Goal: Navigation & Orientation: Find specific page/section

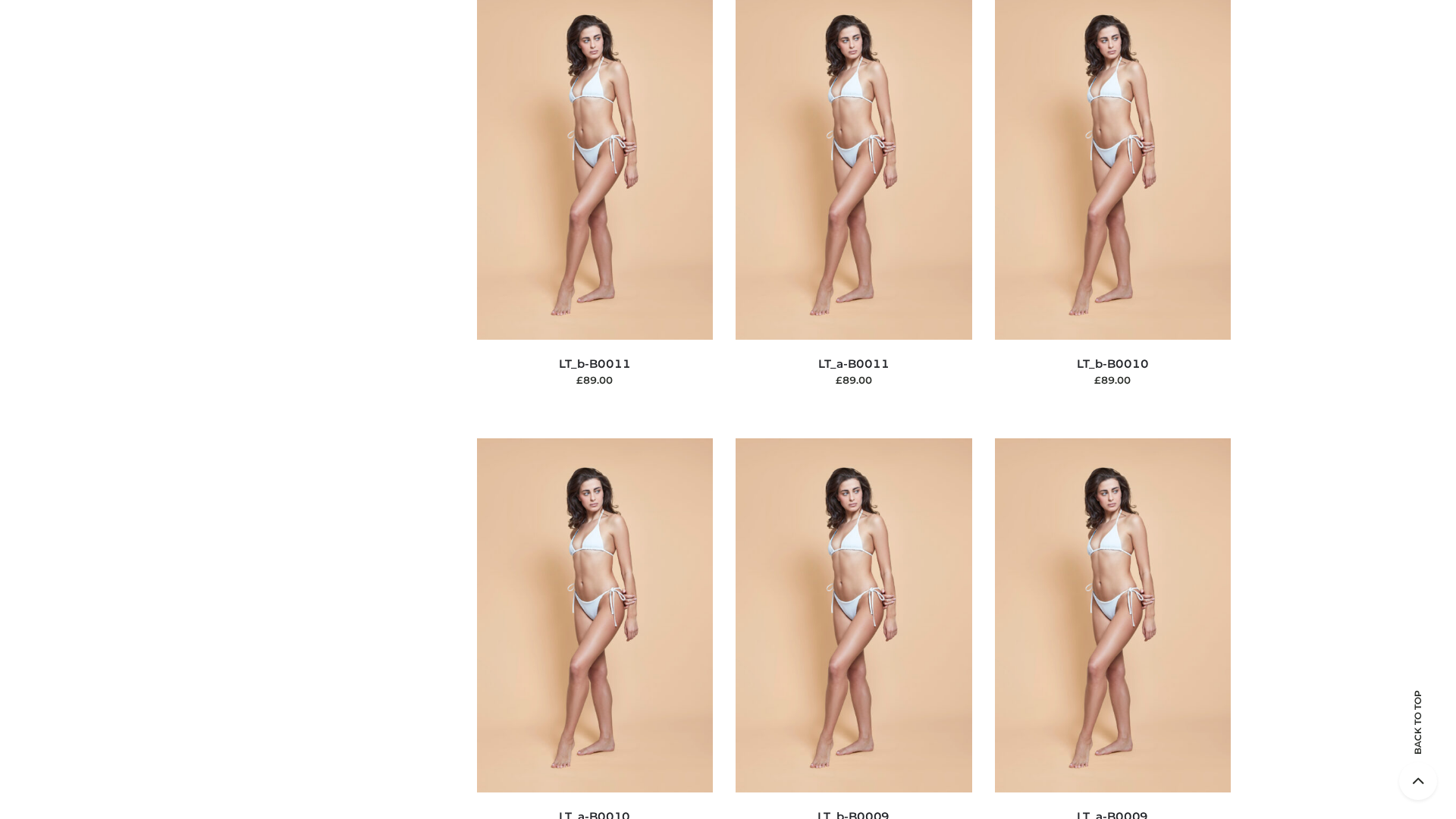
scroll to position [6809, 0]
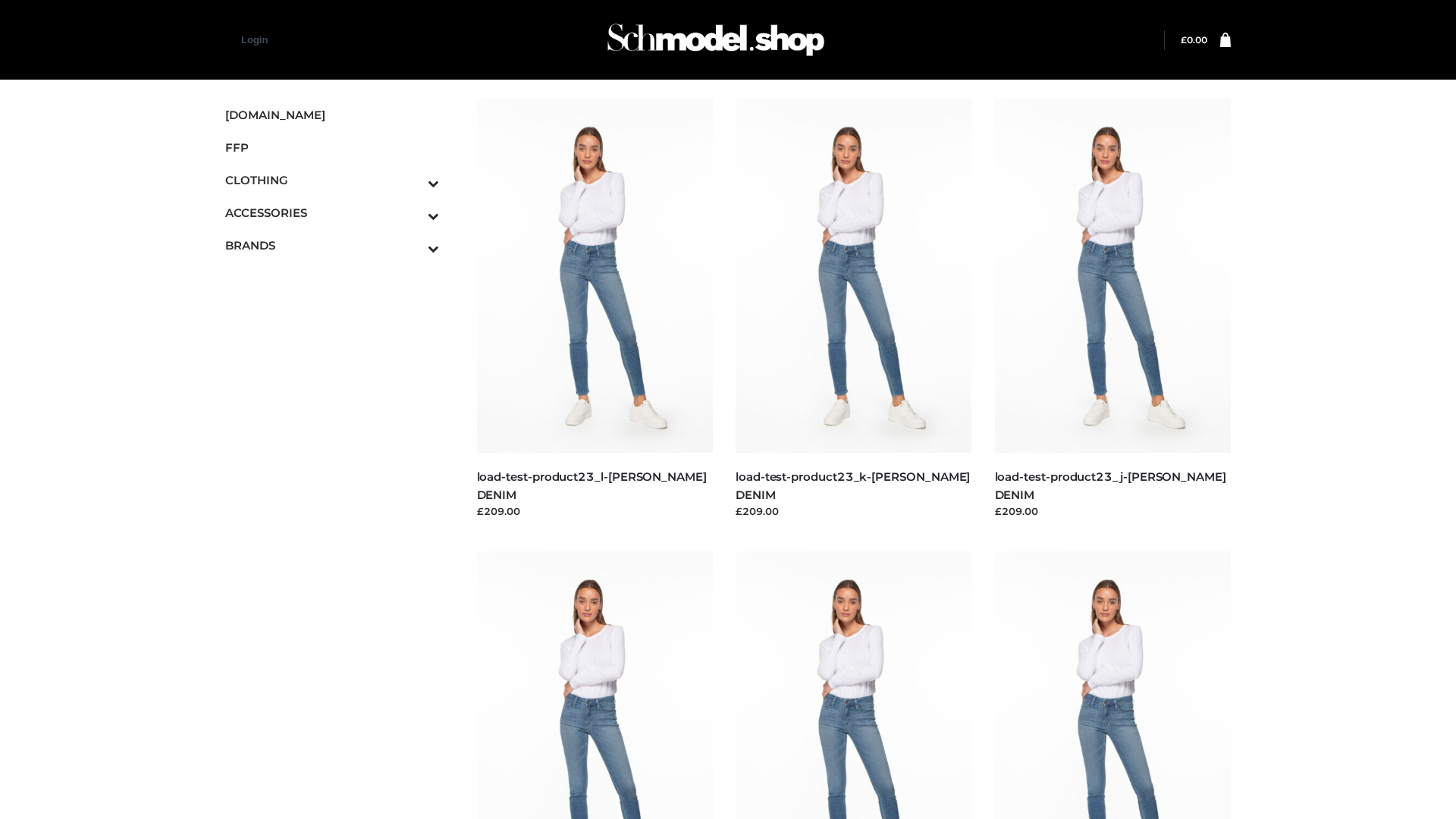
scroll to position [1330, 0]
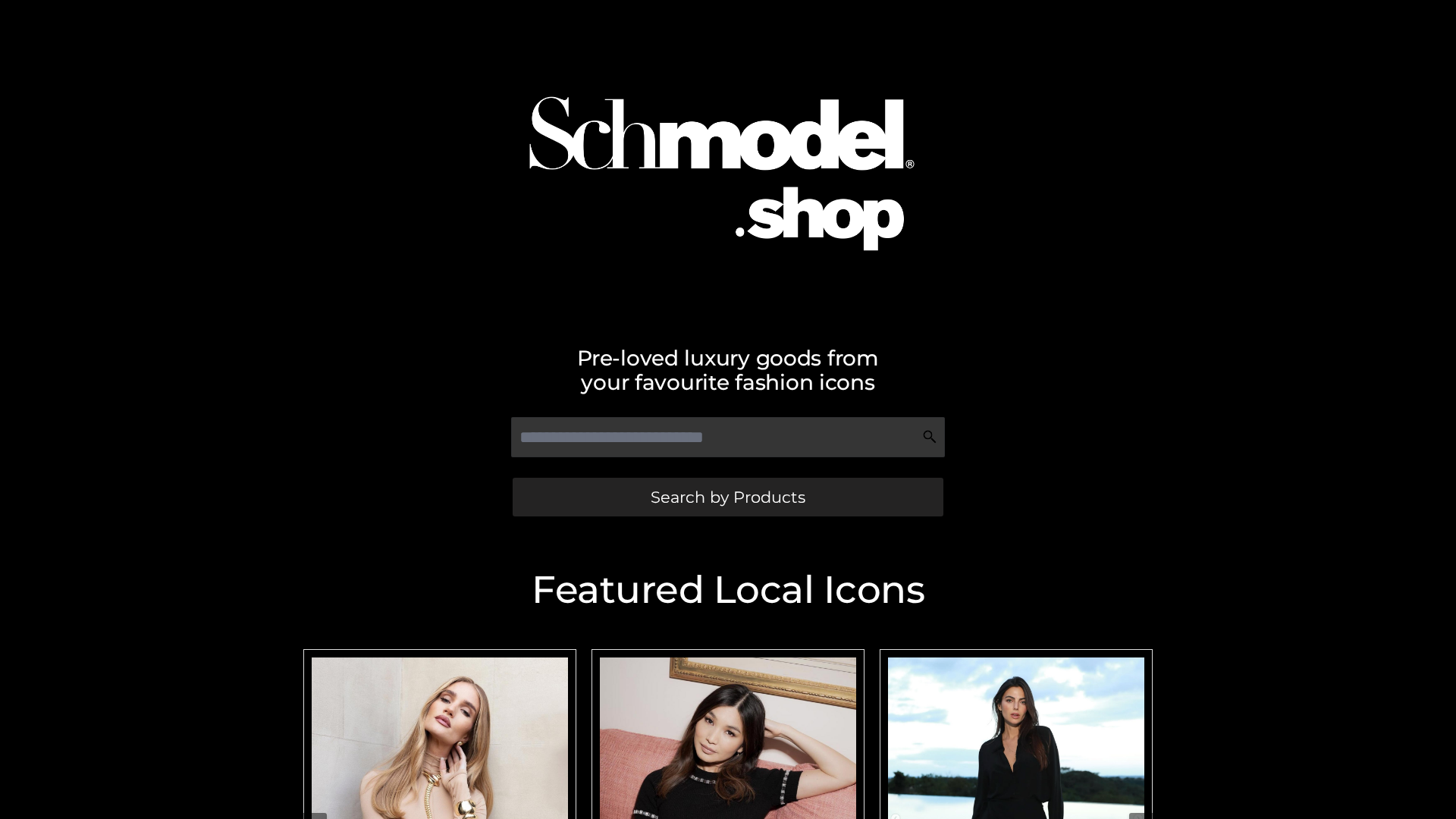
click at [728, 497] on span "Search by Products" at bounding box center [728, 497] width 155 height 16
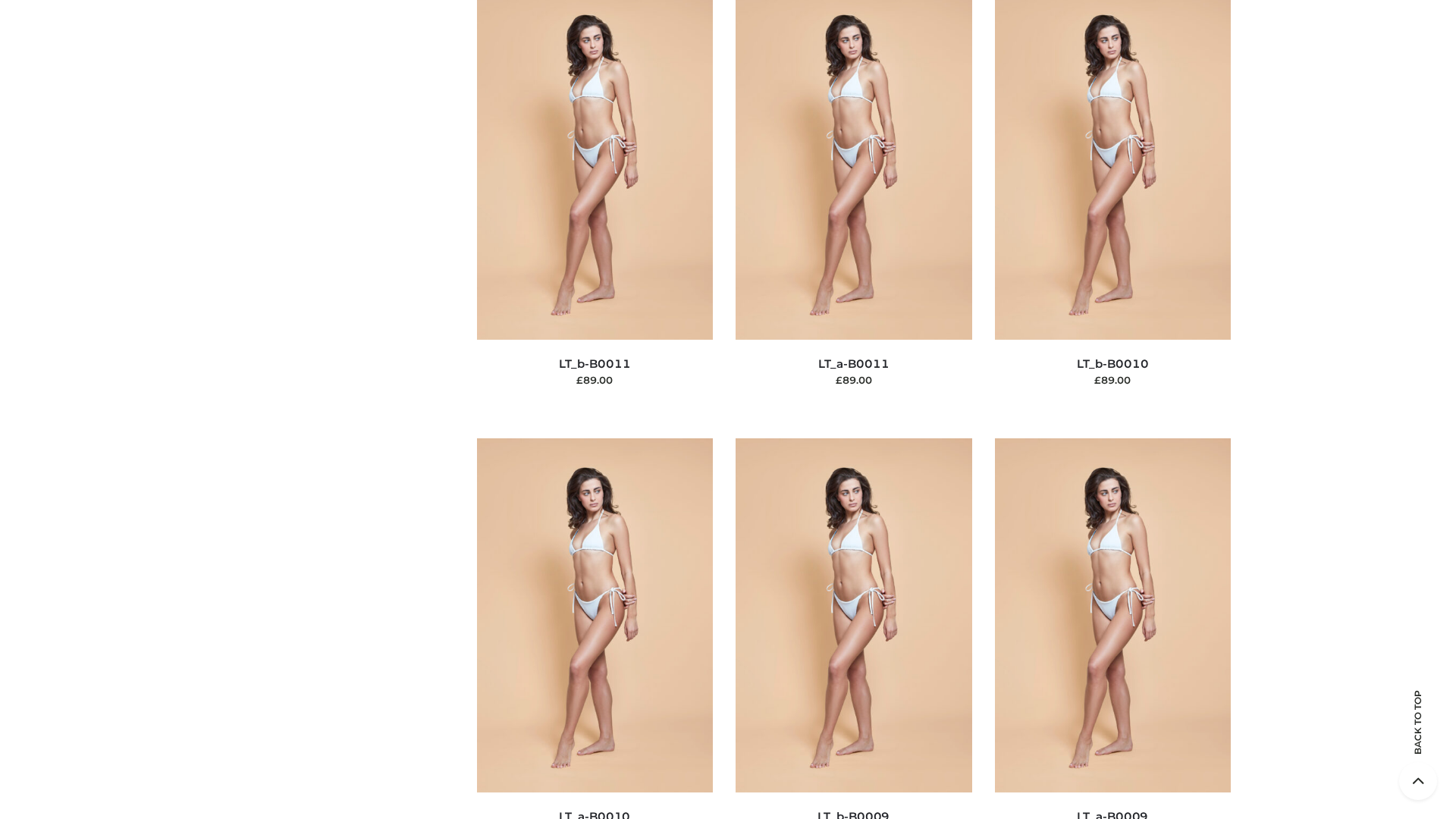
scroll to position [6809, 0]
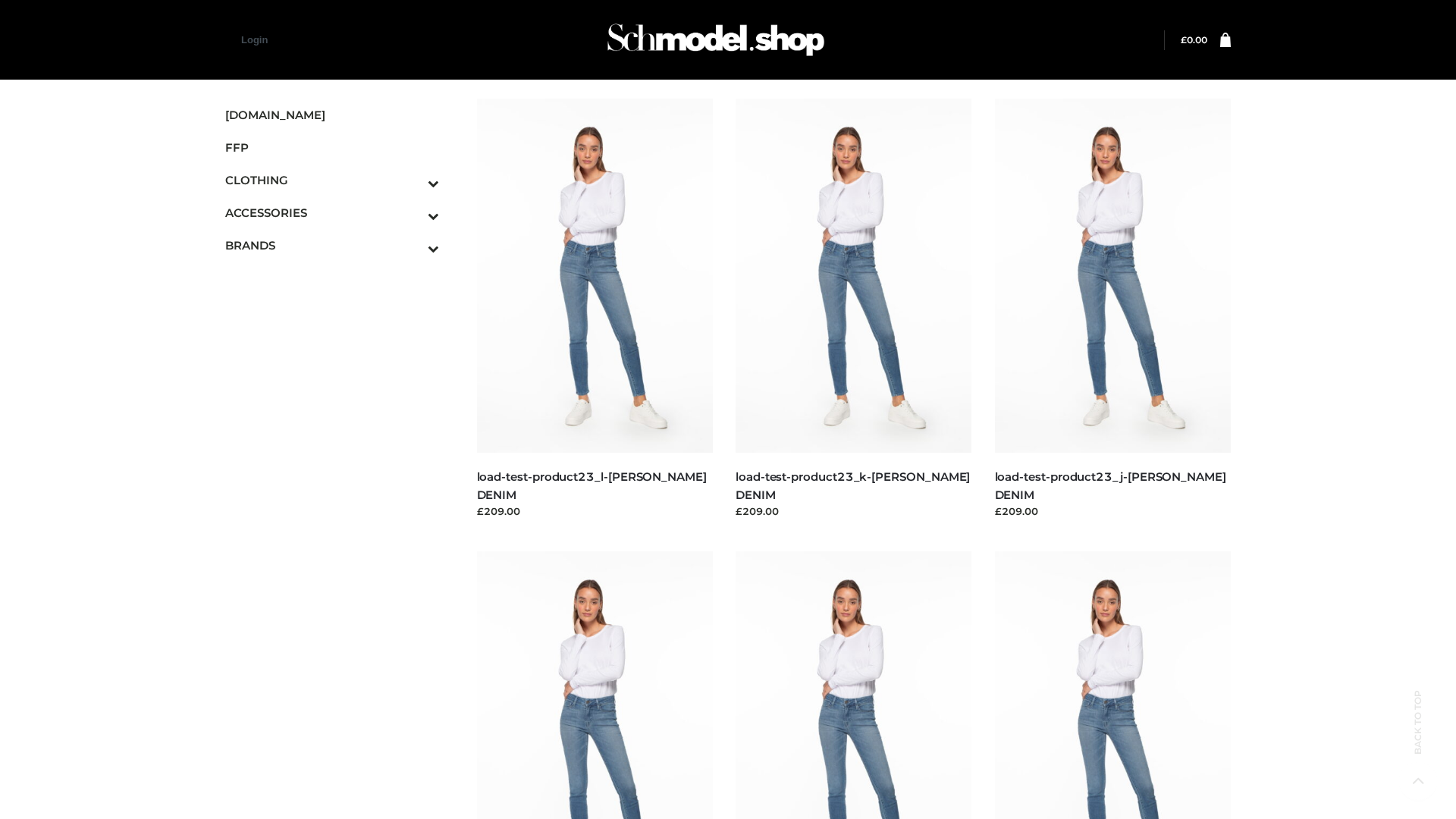
scroll to position [1330, 0]
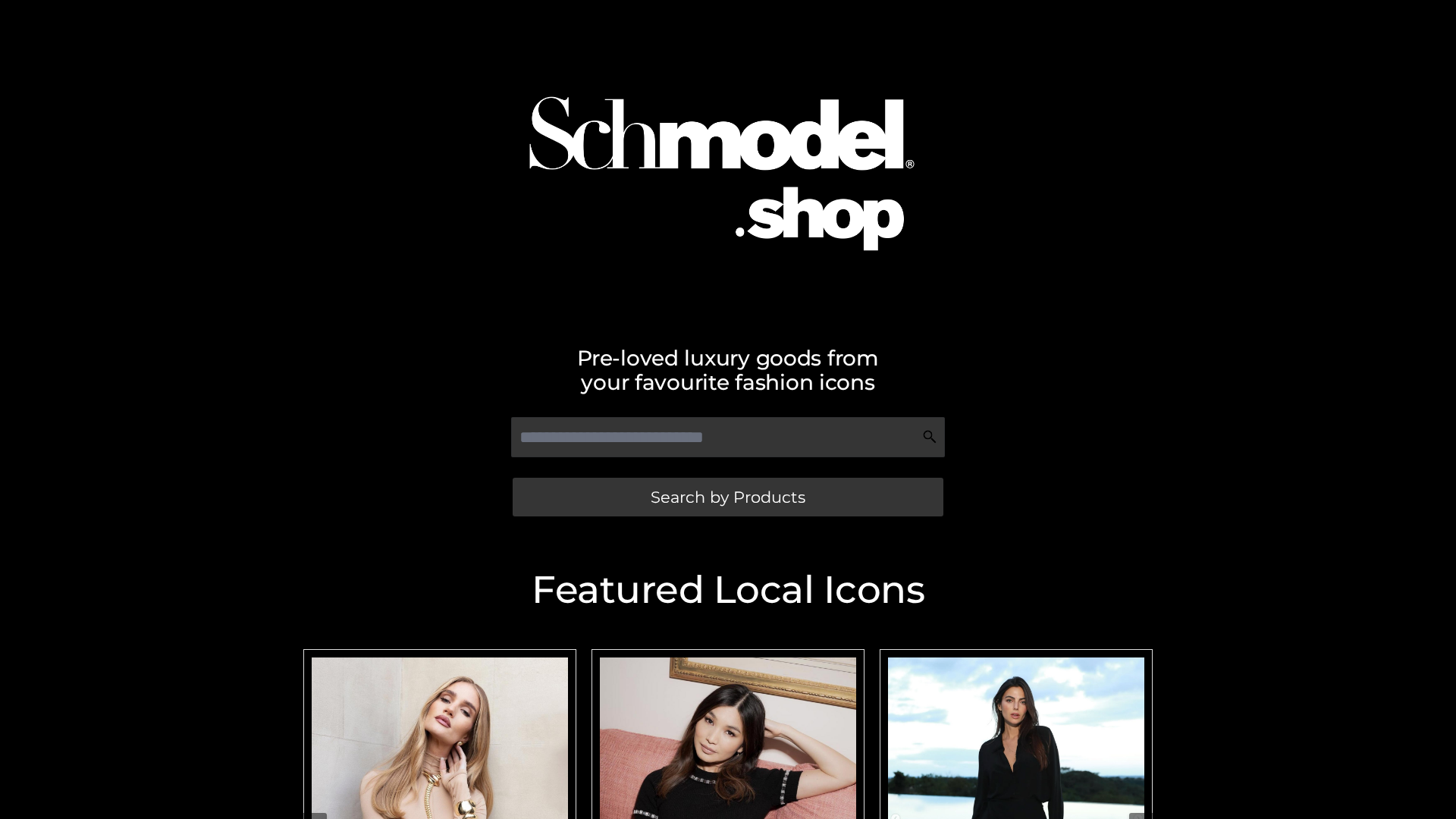
click at [728, 497] on span "Search by Products" at bounding box center [728, 497] width 155 height 16
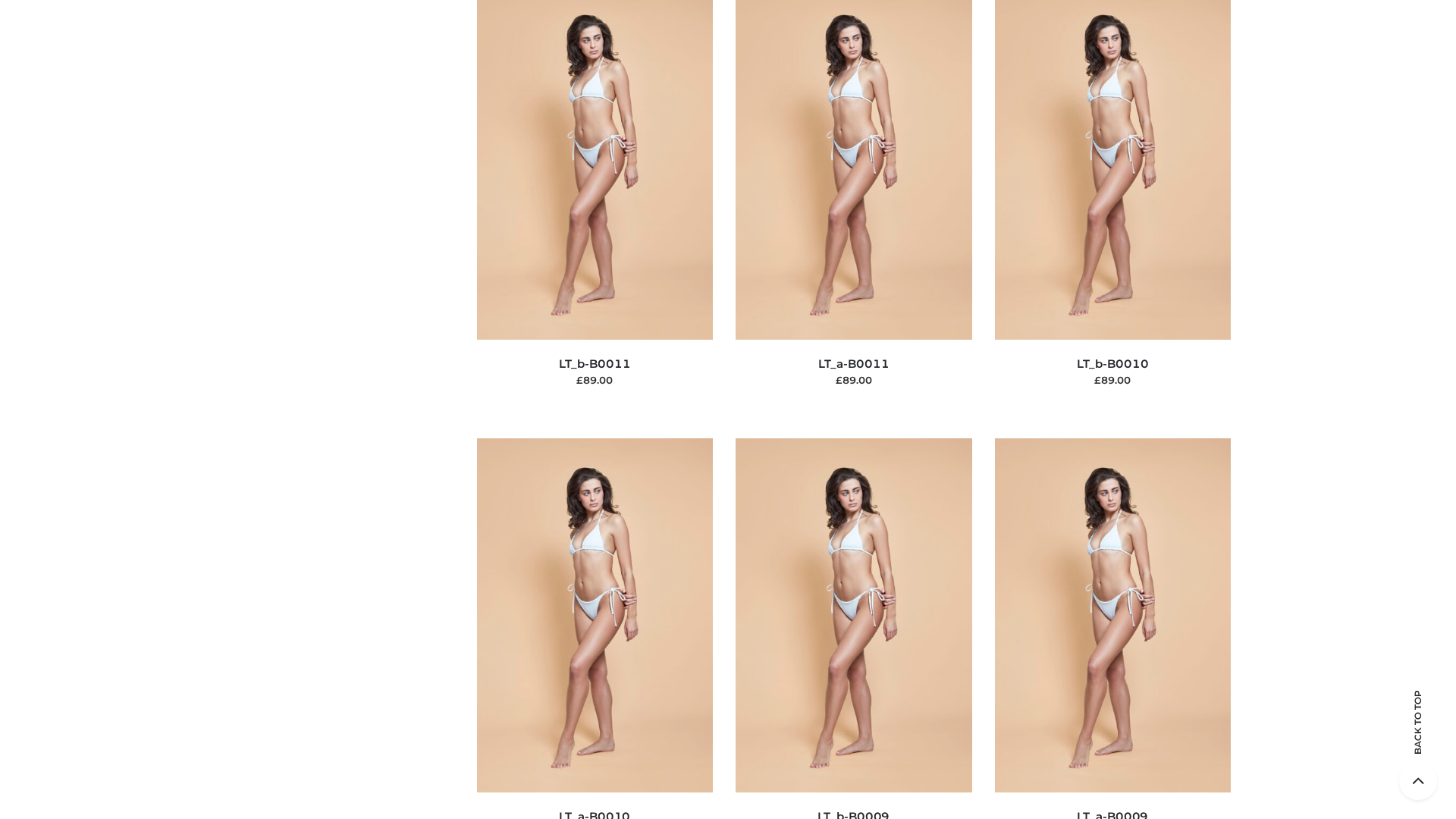
scroll to position [6809, 0]
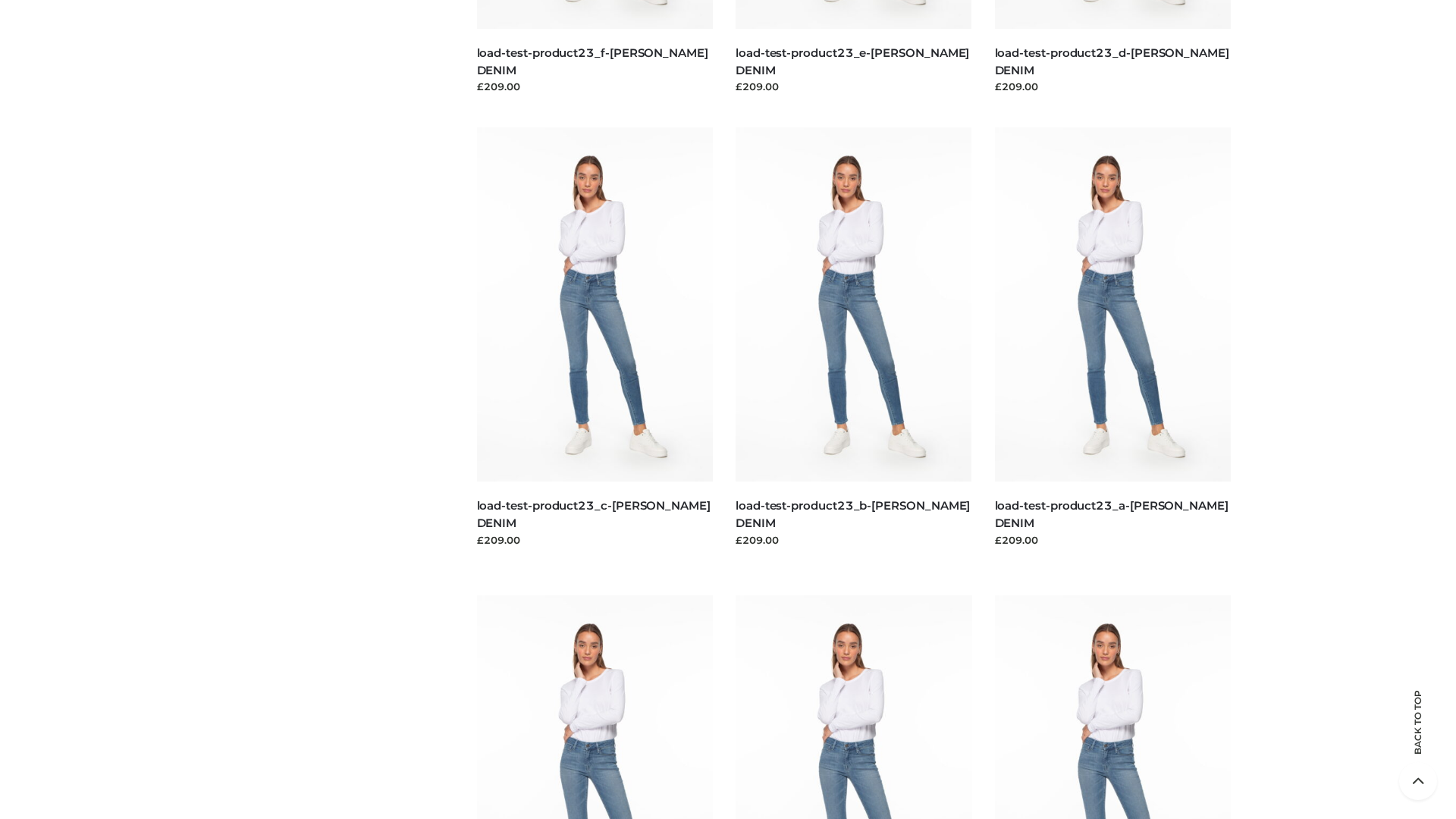
scroll to position [1330, 0]
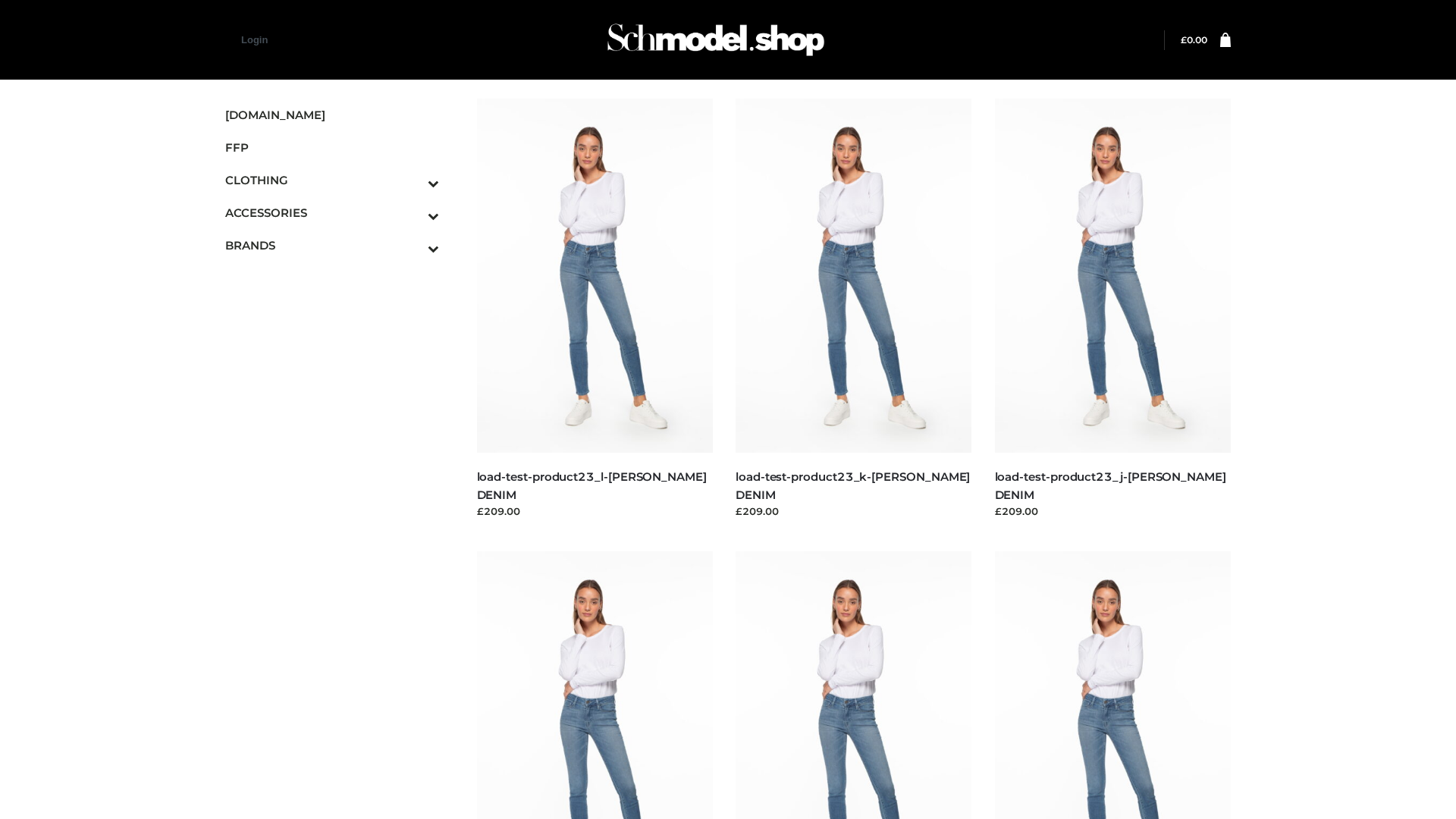
scroll to position [1330, 0]
